Goal: Information Seeking & Learning: Learn about a topic

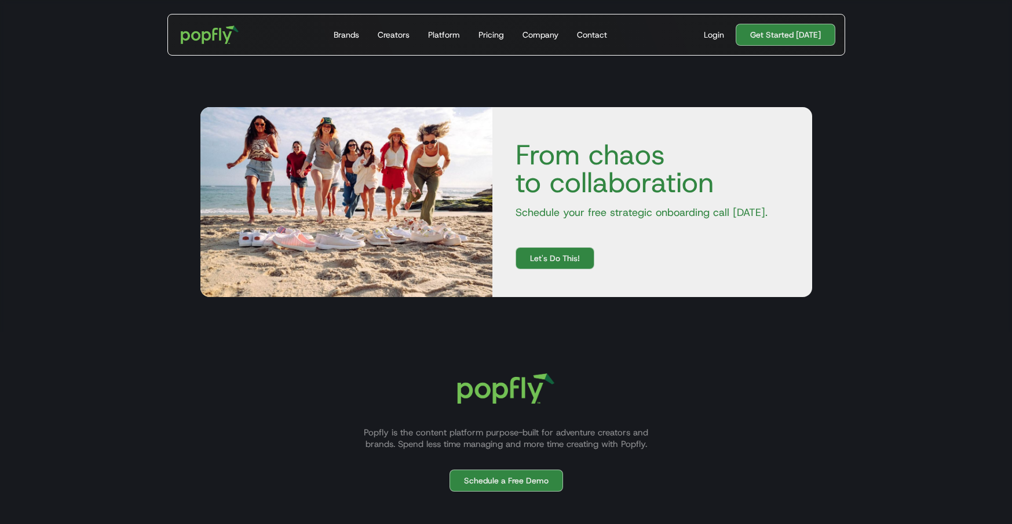
scroll to position [3905, 0]
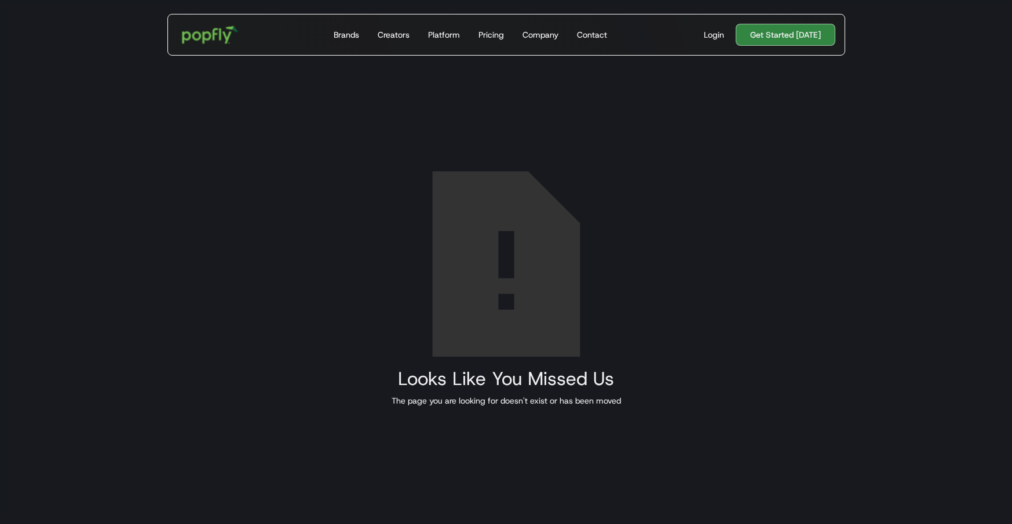
click at [232, 38] on img "home" at bounding box center [210, 35] width 72 height 34
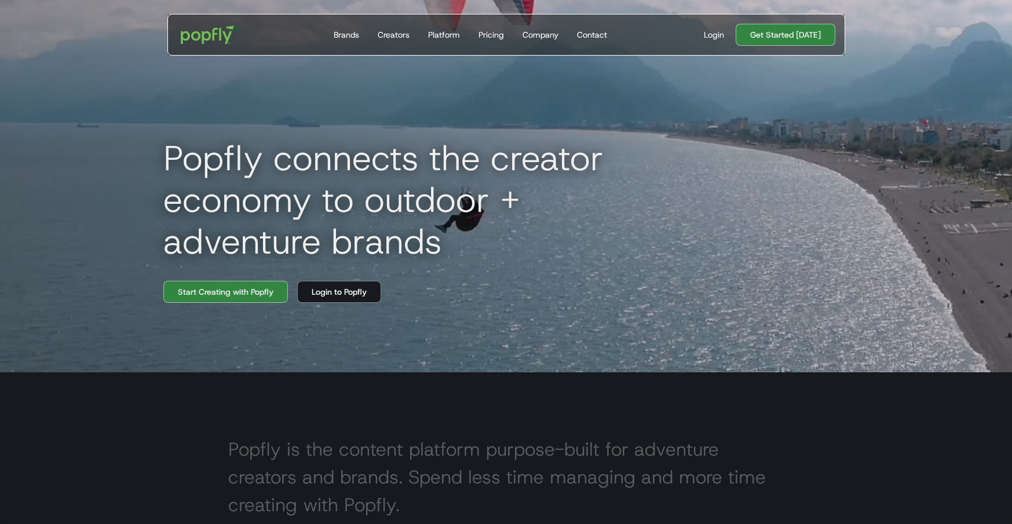
scroll to position [145, 0]
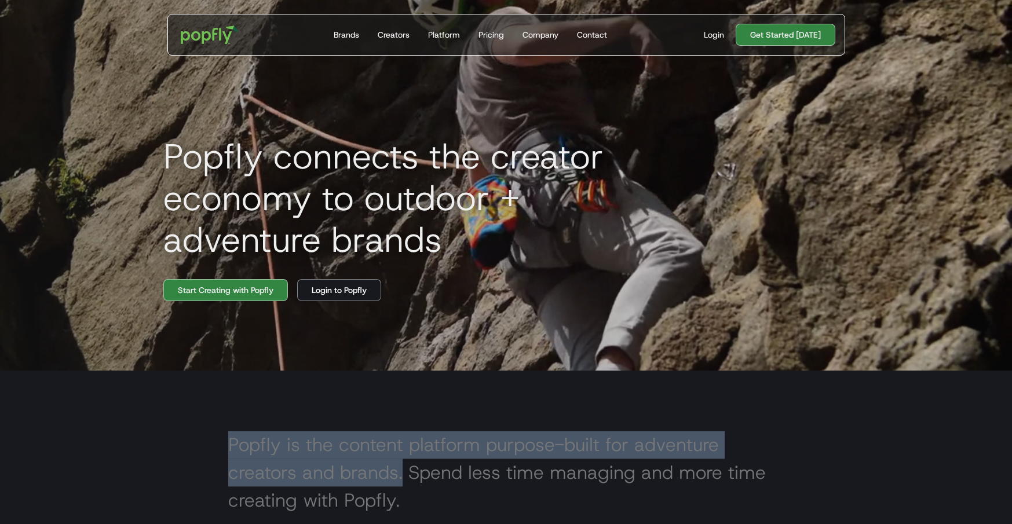
drag, startPoint x: 230, startPoint y: 447, endPoint x: 402, endPoint y: 484, distance: 176.5
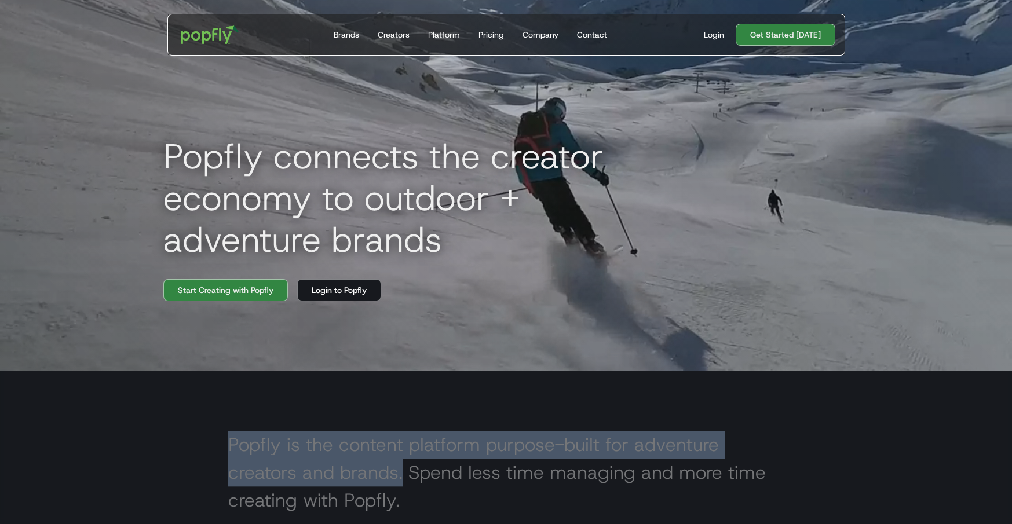
click at [402, 484] on h2 "Popfly is the content platform purpose-built for adventure creators and brands.…" at bounding box center [506, 472] width 556 height 83
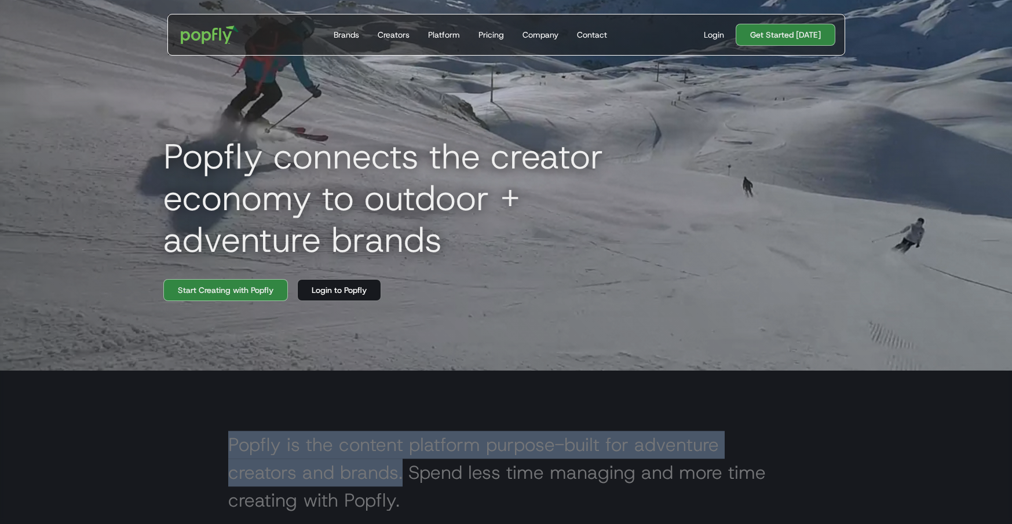
copy h2 "Popfly is the content platform purpose-built for adventure creators and brands."
